Goal: Find specific page/section: Find specific page/section

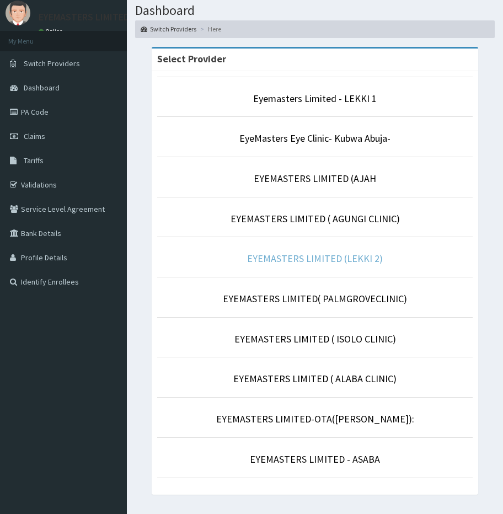
scroll to position [67, 0]
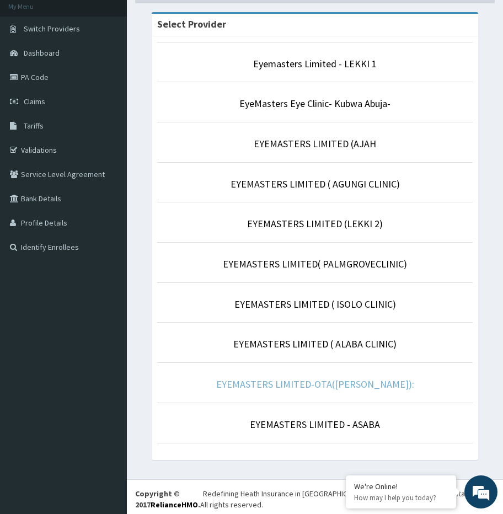
click at [327, 382] on link "EYEMASTERS LIMITED-OTA([PERSON_NAME]):" at bounding box center [315, 384] width 198 height 13
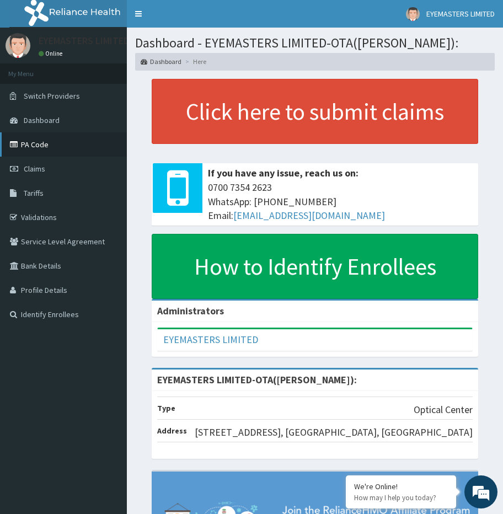
click at [35, 148] on link "PA Code" at bounding box center [63, 144] width 127 height 24
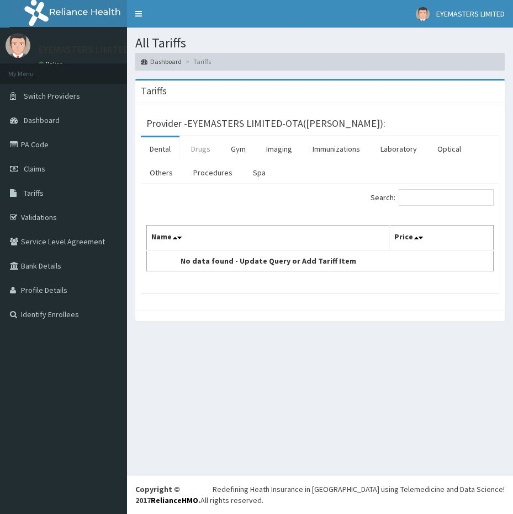
click at [209, 149] on link "Drugs" at bounding box center [200, 148] width 37 height 23
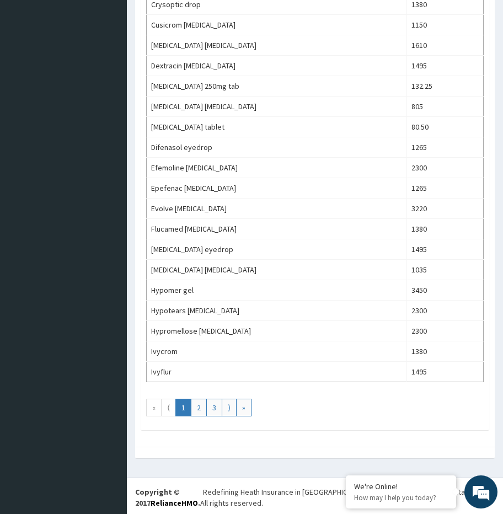
scroll to position [892, 0]
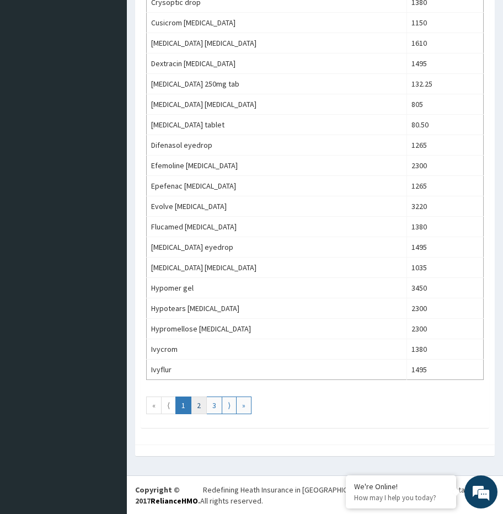
click at [200, 406] on link "2" at bounding box center [199, 406] width 16 height 18
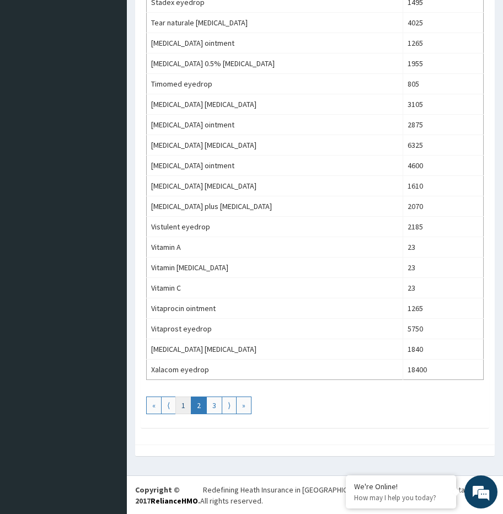
click at [184, 404] on link "1" at bounding box center [183, 406] width 16 height 18
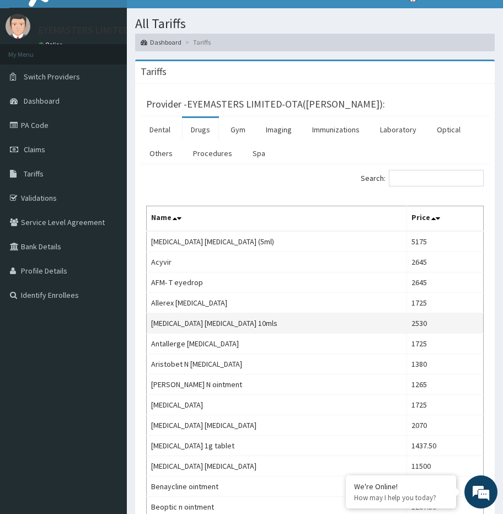
scroll to position [0, 0]
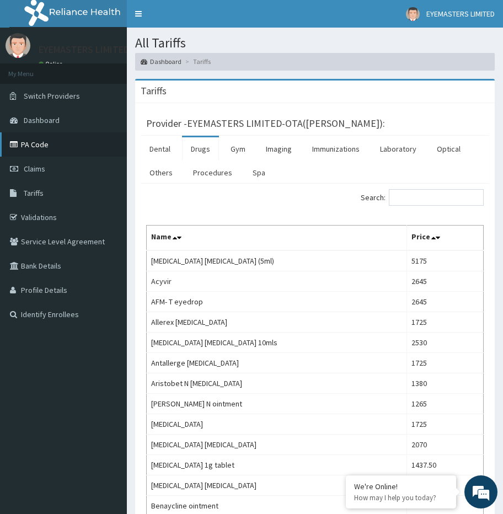
click at [62, 143] on link "PA Code" at bounding box center [63, 144] width 127 height 24
